Goal: Task Accomplishment & Management: Use online tool/utility

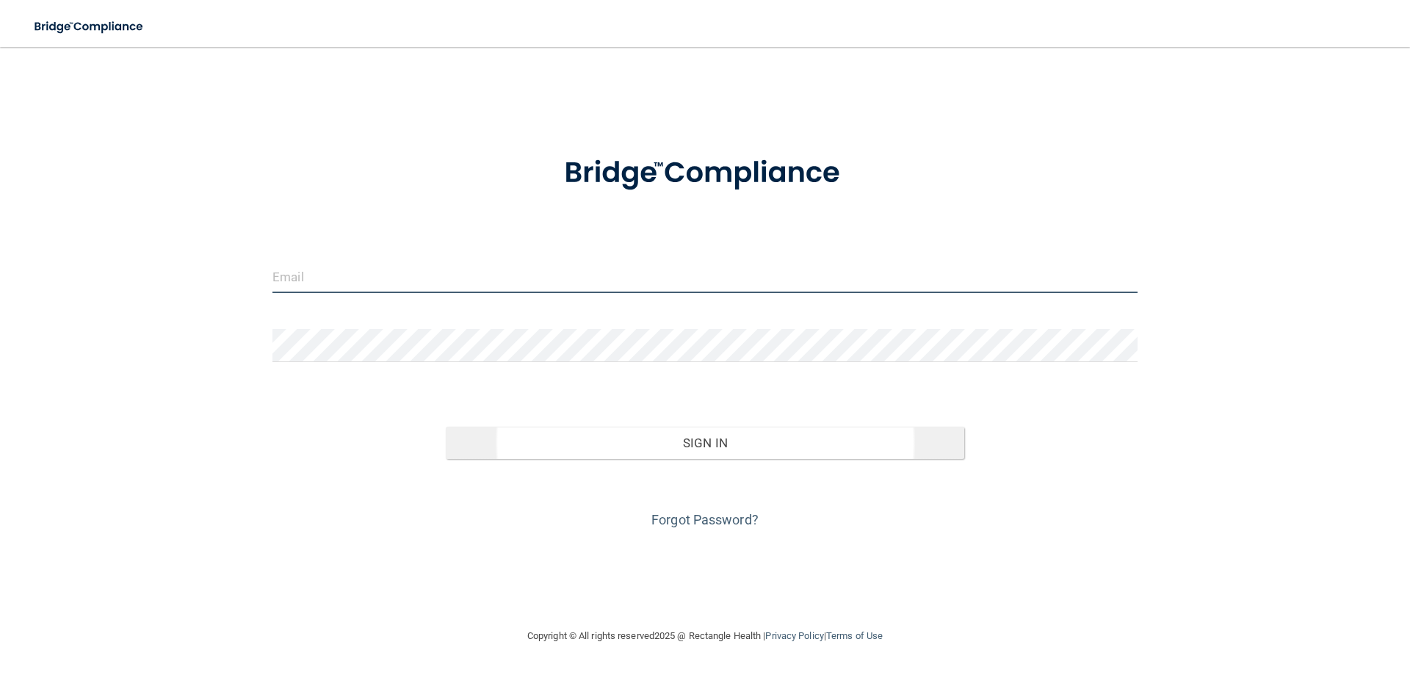
type input "[EMAIL_ADDRESS][DOMAIN_NAME]"
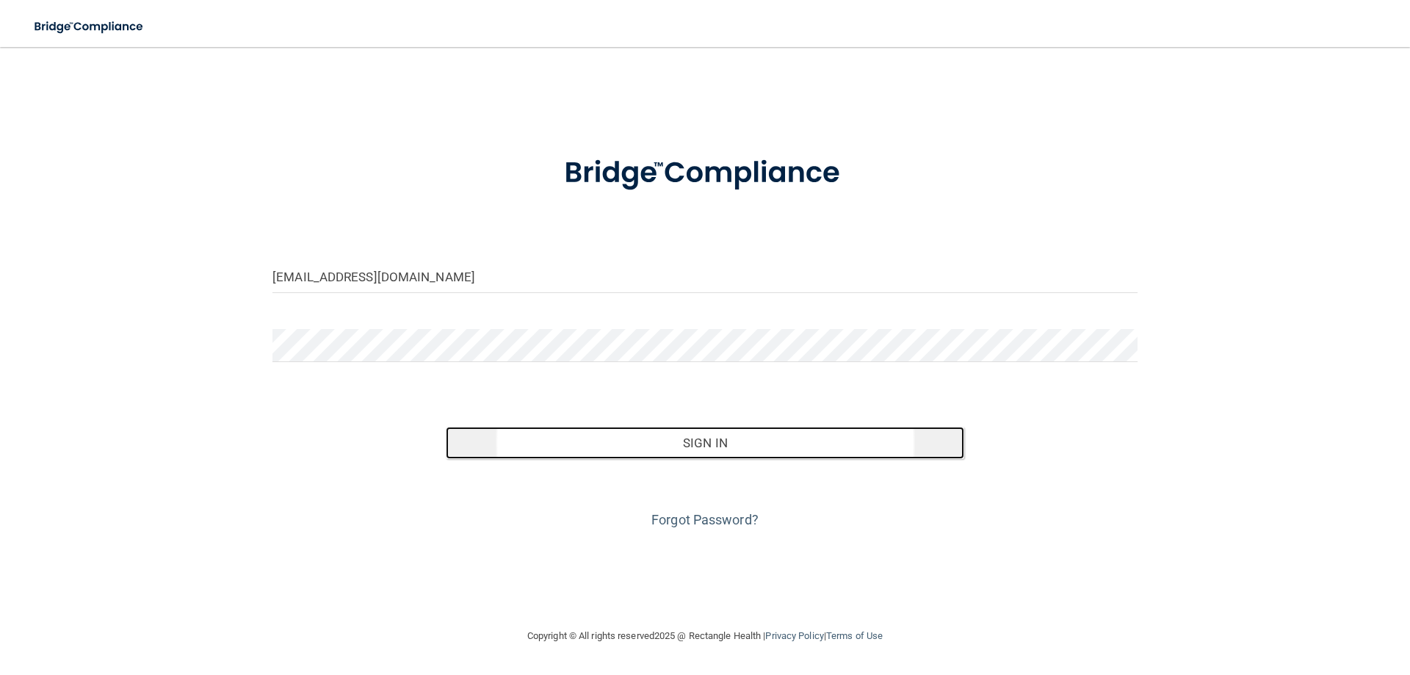
click at [685, 438] on button "Sign In" at bounding box center [705, 443] width 519 height 32
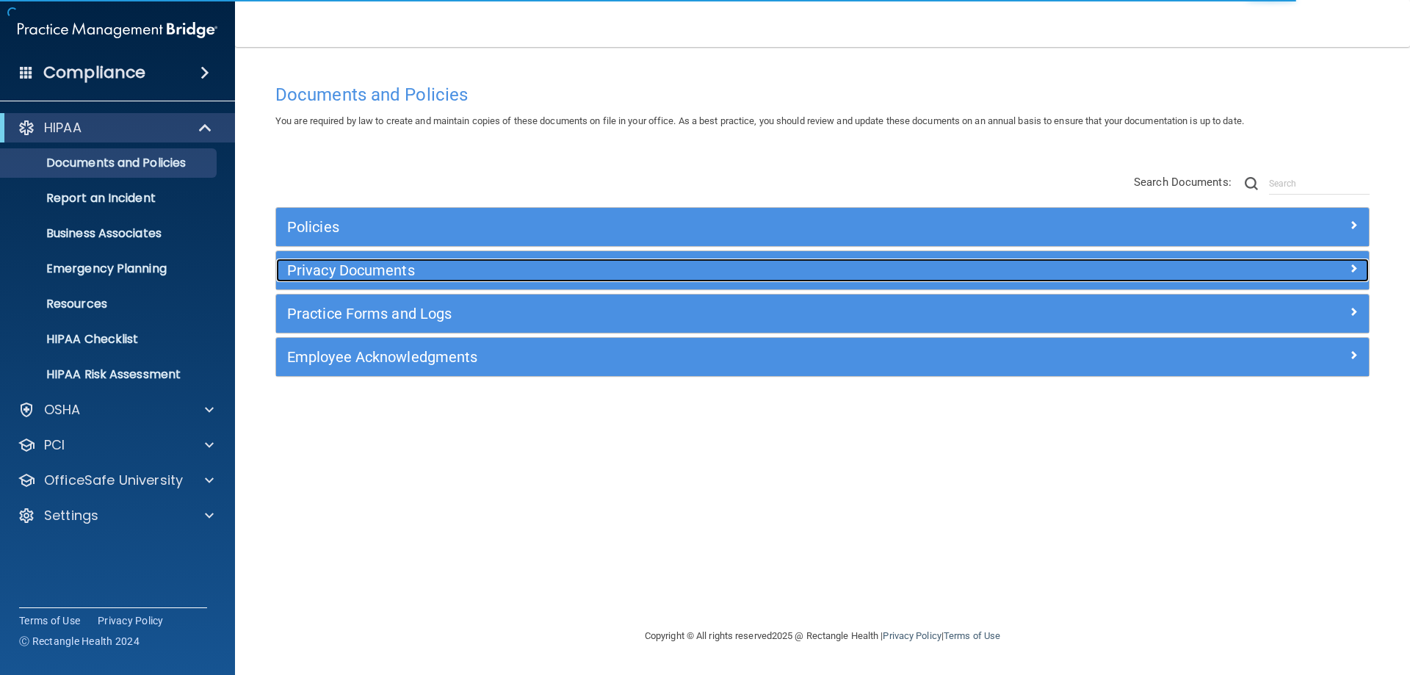
click at [346, 267] on h5 "Privacy Documents" at bounding box center [686, 270] width 798 height 16
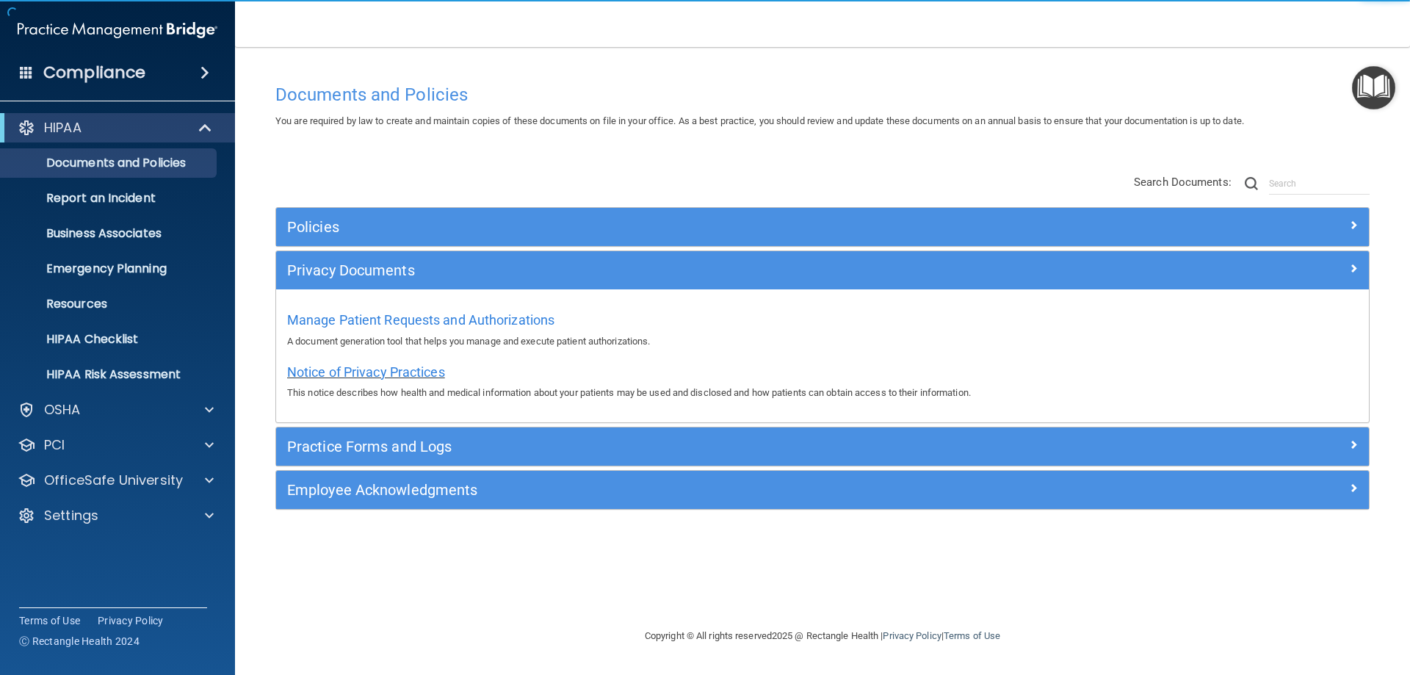
click at [357, 372] on span "Notice of Privacy Practices" at bounding box center [366, 371] width 158 height 15
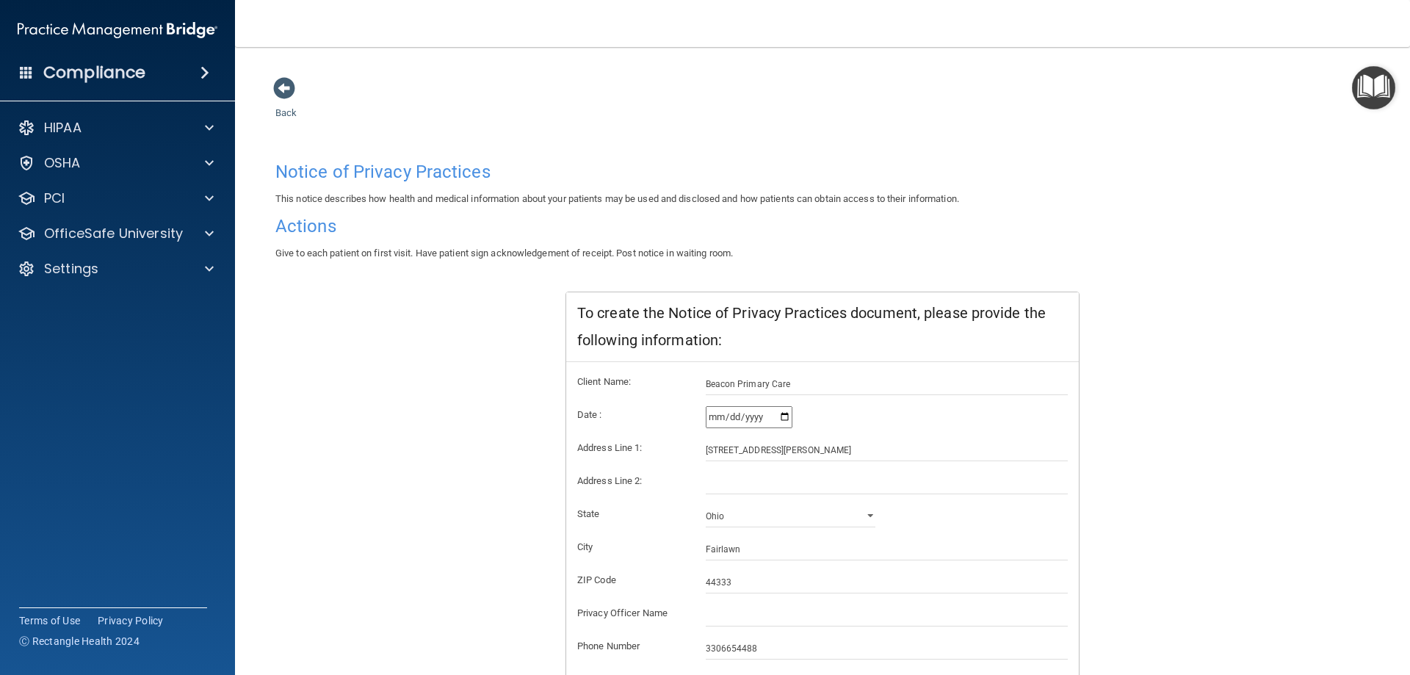
click at [779, 417] on input "[DATE]" at bounding box center [749, 417] width 87 height 22
type input "[DATE]"
click at [742, 613] on input "text" at bounding box center [887, 615] width 363 height 22
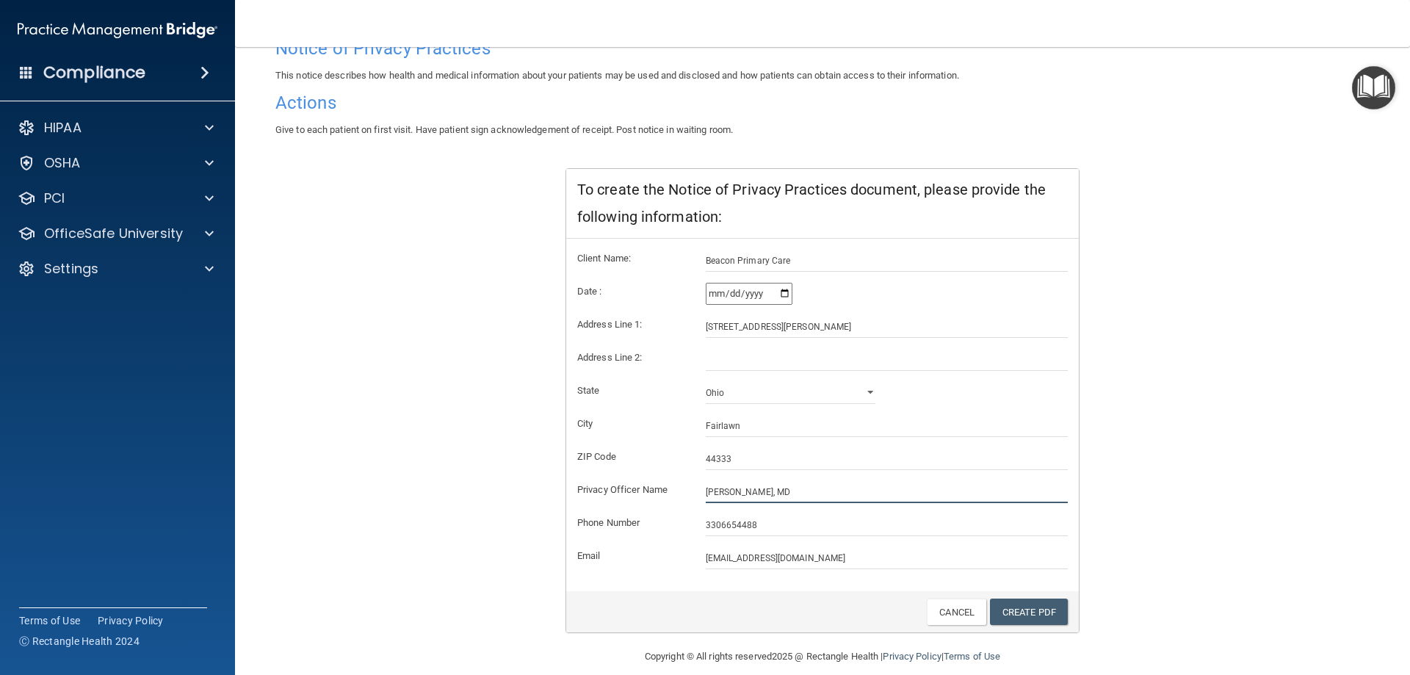
scroll to position [140, 0]
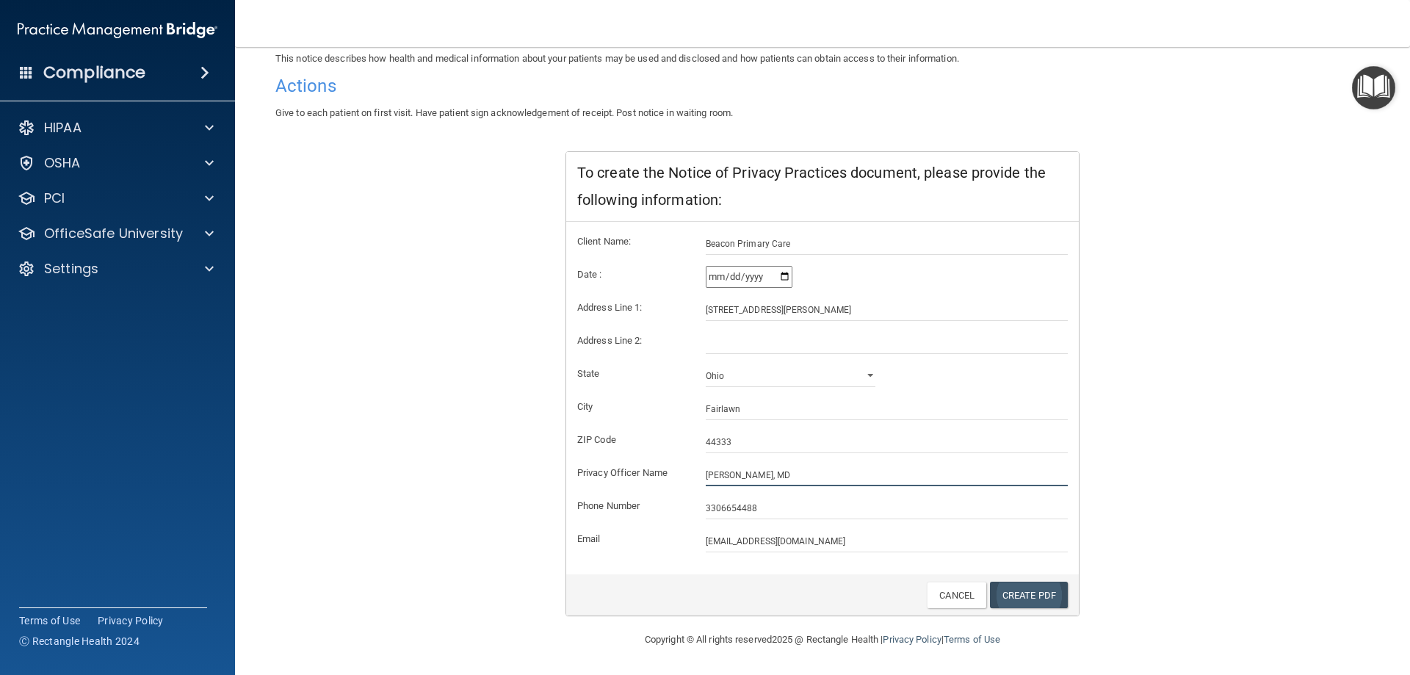
type input "[PERSON_NAME], MD"
click at [1038, 591] on link "Create PDF" at bounding box center [1029, 595] width 78 height 27
